Goal: Book appointment/travel/reservation

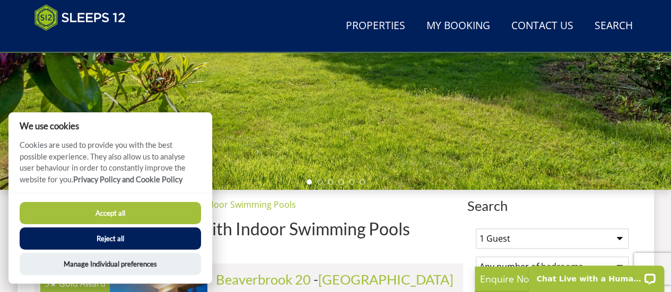
scroll to position [258, 0]
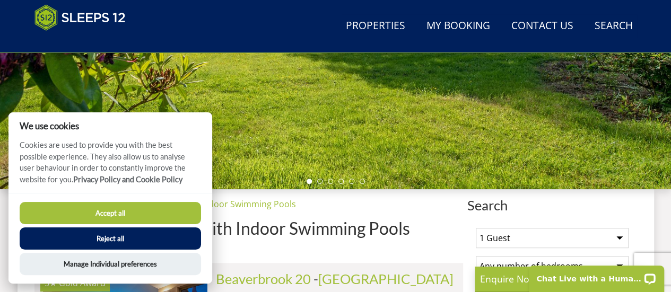
click at [167, 239] on button "Reject all" at bounding box center [110, 239] width 181 height 22
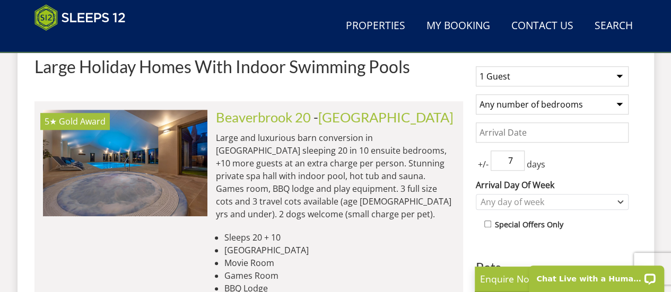
scroll to position [420, 0]
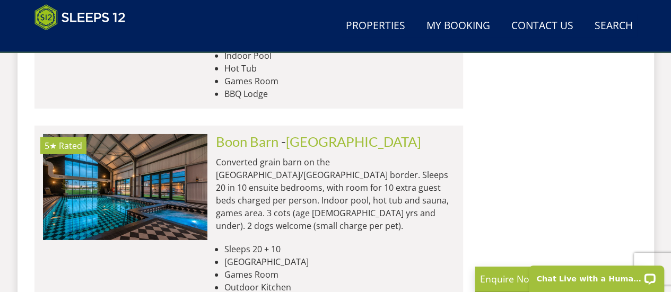
scroll to position [3586, 0]
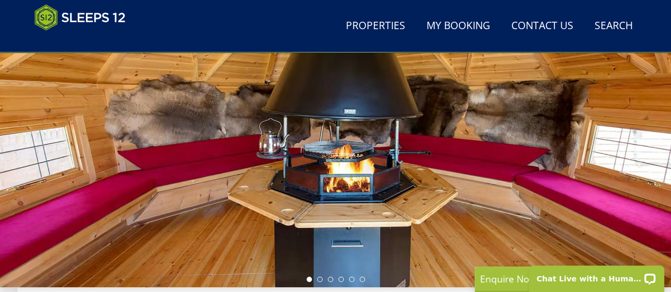
scroll to position [160, 0]
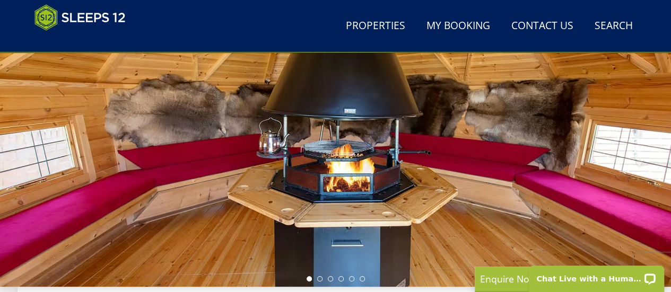
click at [494, 126] on div at bounding box center [335, 101] width 671 height 371
click at [318, 278] on li at bounding box center [319, 278] width 5 height 5
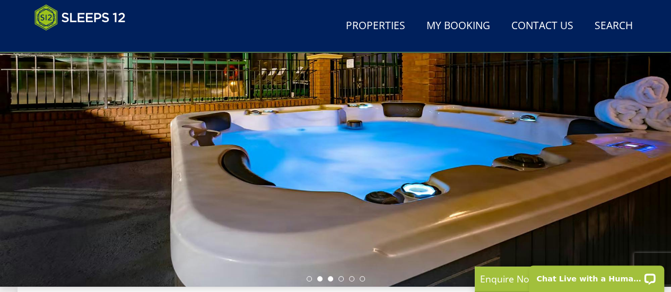
click at [329, 277] on li at bounding box center [330, 278] width 5 height 5
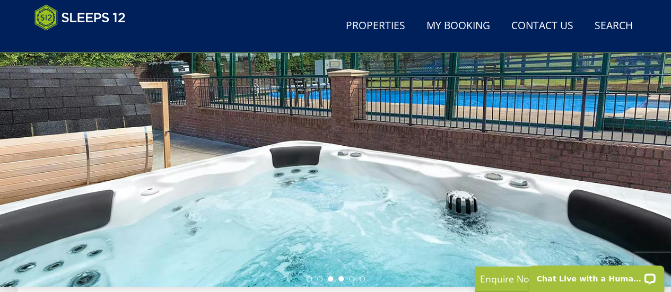
click at [342, 277] on li at bounding box center [340, 278] width 5 height 5
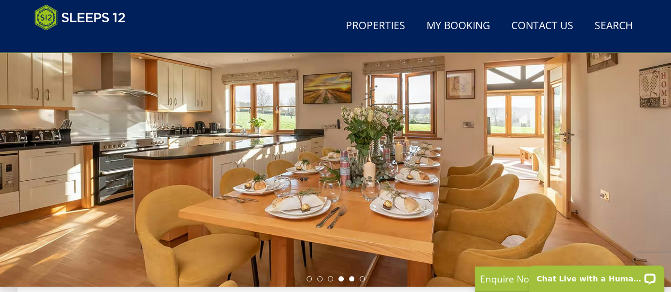
click at [351, 277] on li at bounding box center [351, 278] width 5 height 5
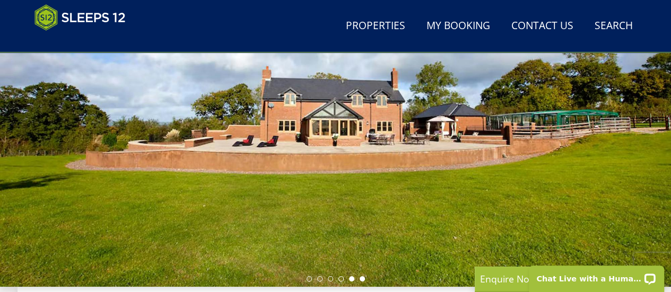
click at [362, 278] on li at bounding box center [362, 278] width 5 height 5
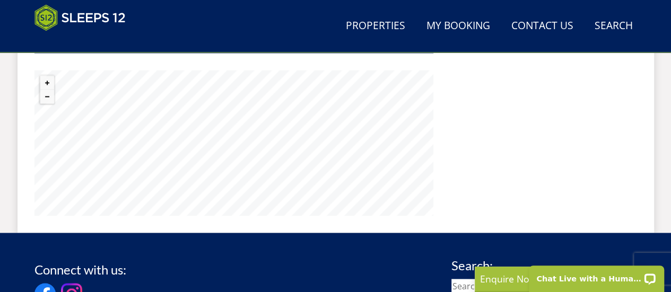
scroll to position [794, 0]
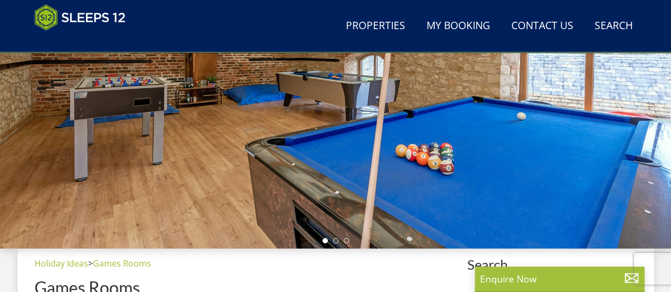
scroll to position [199, 0]
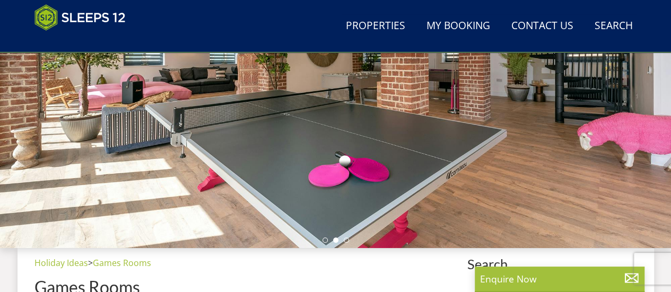
click at [461, 221] on div at bounding box center [335, 62] width 671 height 371
click at [443, 214] on div at bounding box center [335, 62] width 671 height 371
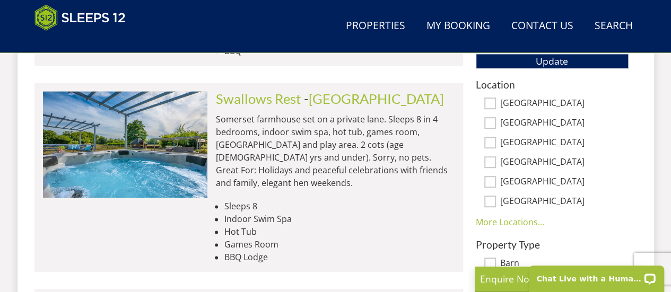
scroll to position [670, 0]
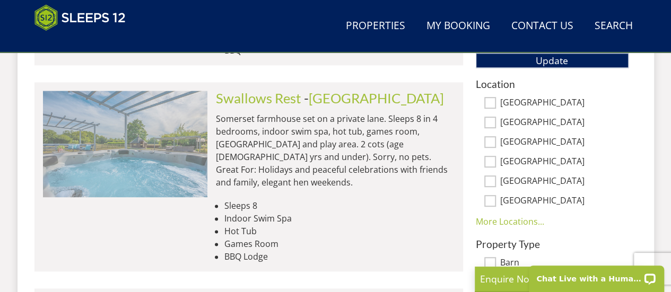
click at [167, 165] on img at bounding box center [125, 144] width 164 height 106
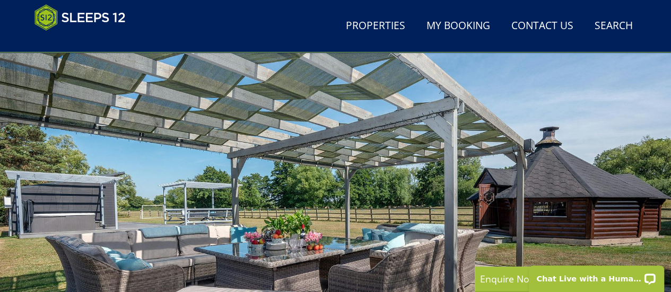
scroll to position [58, 0]
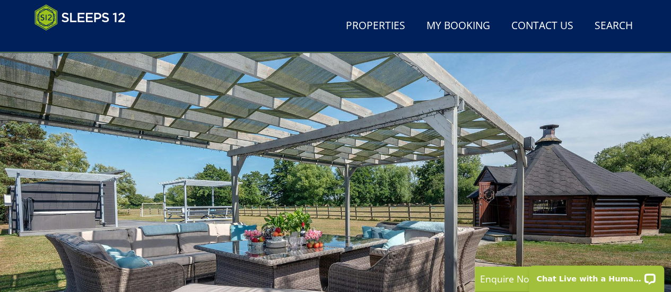
click at [354, 191] on div at bounding box center [335, 203] width 671 height 371
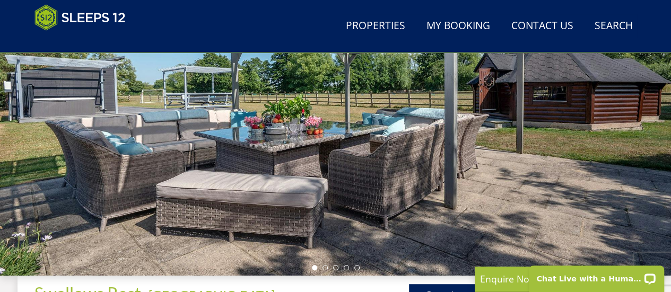
scroll to position [171, 0]
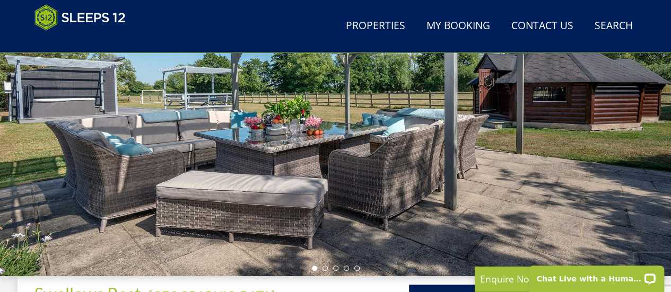
click at [321, 269] on ul at bounding box center [336, 268] width 48 height 5
click at [325, 268] on li at bounding box center [325, 268] width 5 height 5
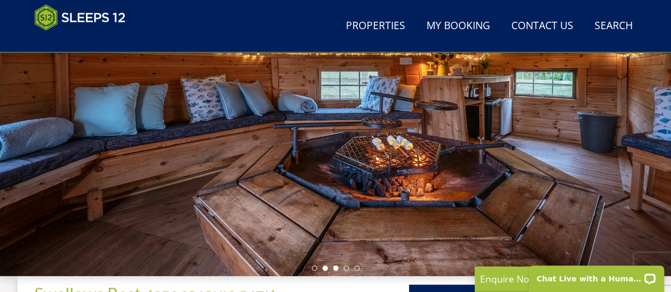
click at [336, 268] on li at bounding box center [335, 268] width 5 height 5
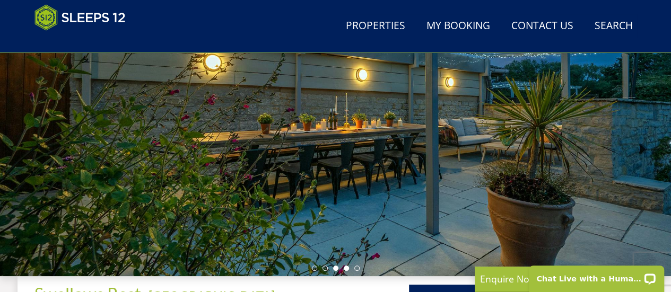
click at [344, 268] on li at bounding box center [346, 268] width 5 height 5
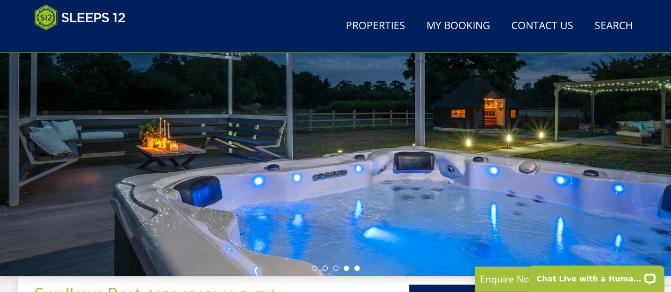
click at [358, 267] on li at bounding box center [356, 268] width 5 height 5
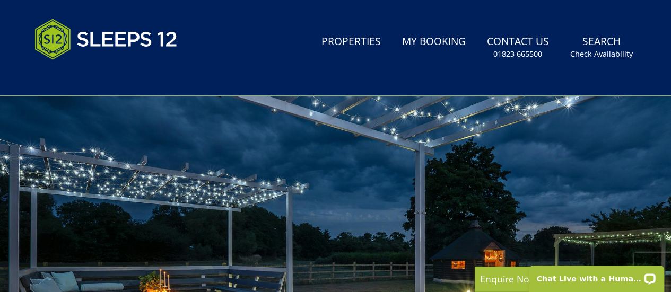
scroll to position [0, 0]
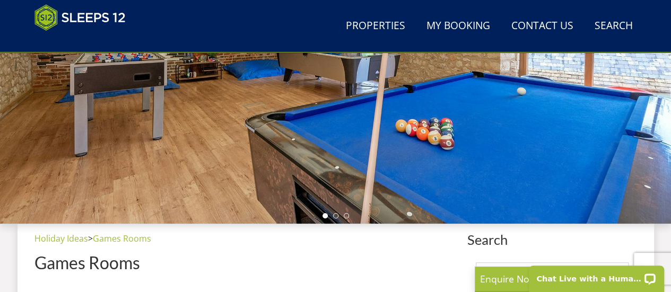
scroll to position [216, 0]
